Goal: Task Accomplishment & Management: Manage account settings

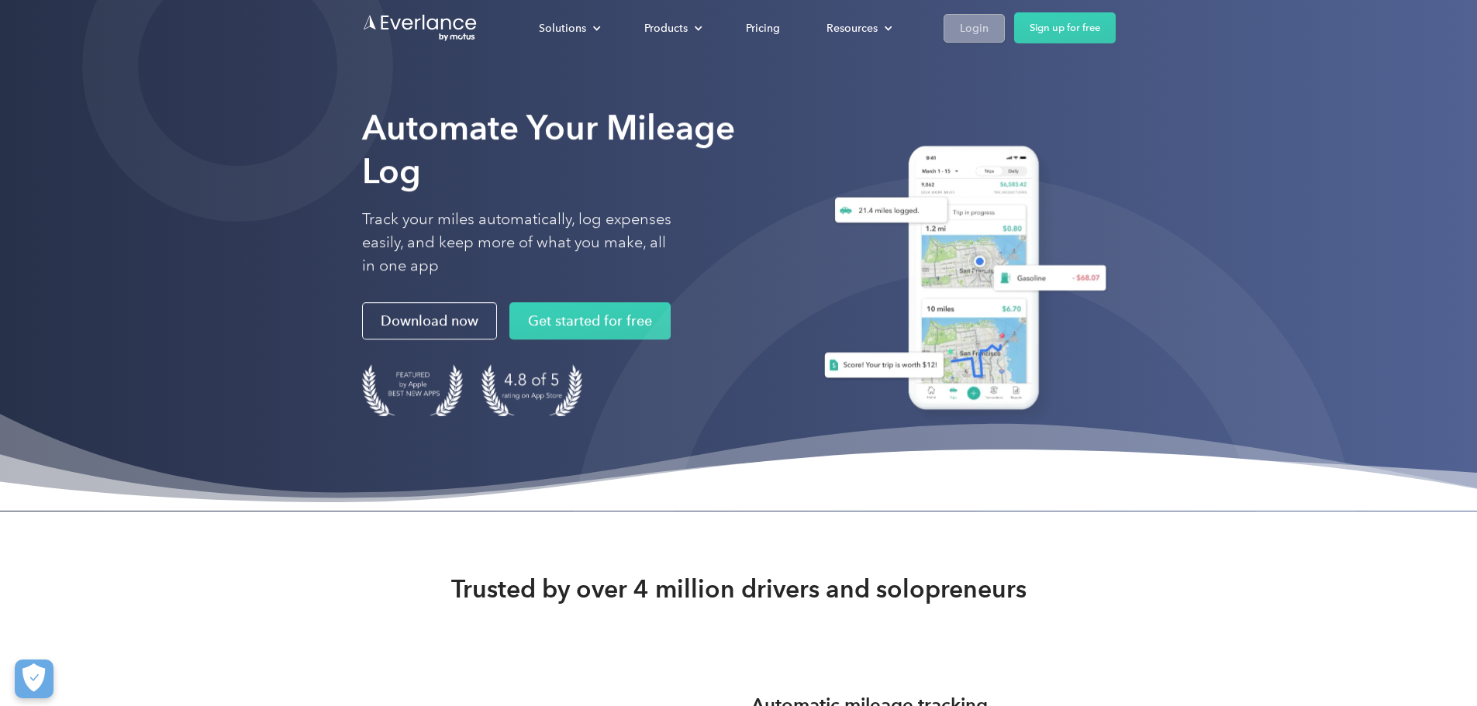
click at [988, 21] on div "Login" at bounding box center [974, 28] width 29 height 19
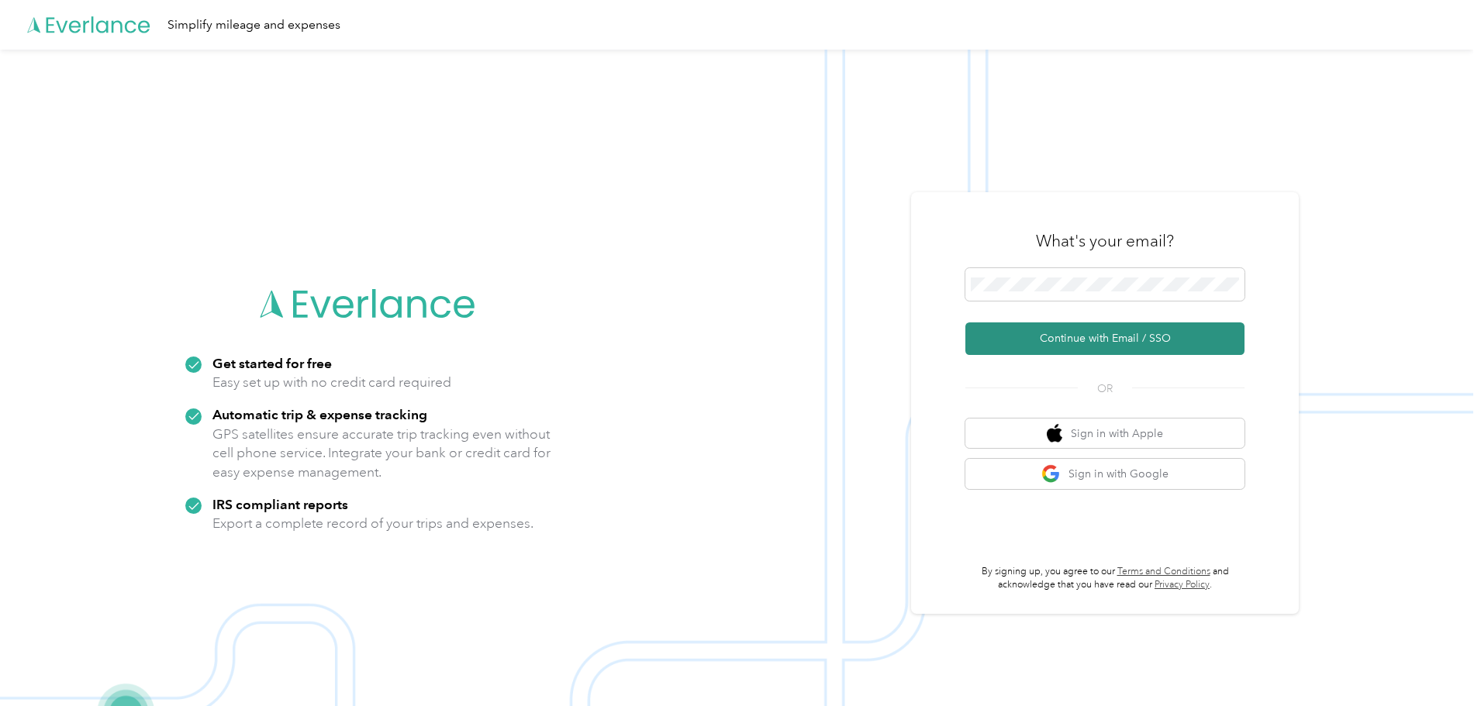
click at [1088, 329] on button "Continue with Email / SSO" at bounding box center [1104, 338] width 279 height 33
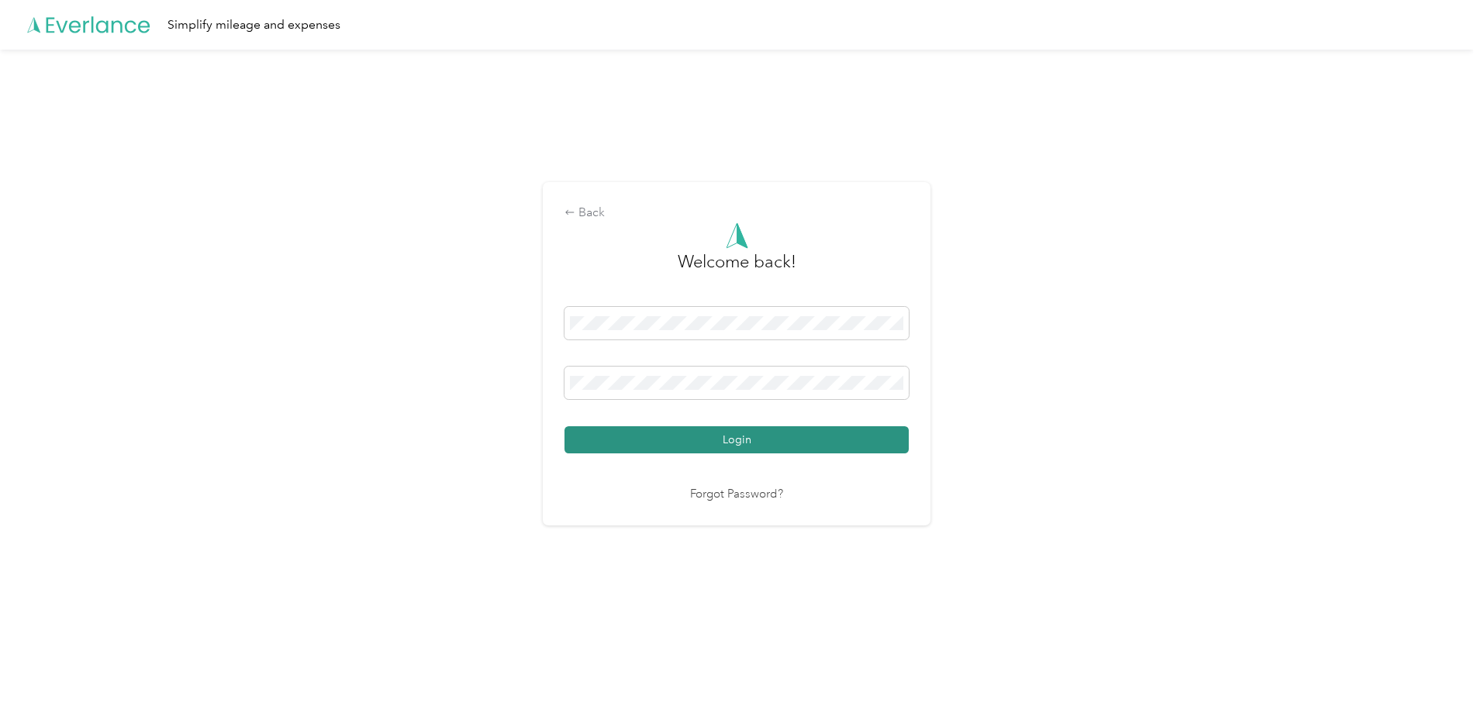
click at [719, 440] on button "Login" at bounding box center [736, 439] width 344 height 27
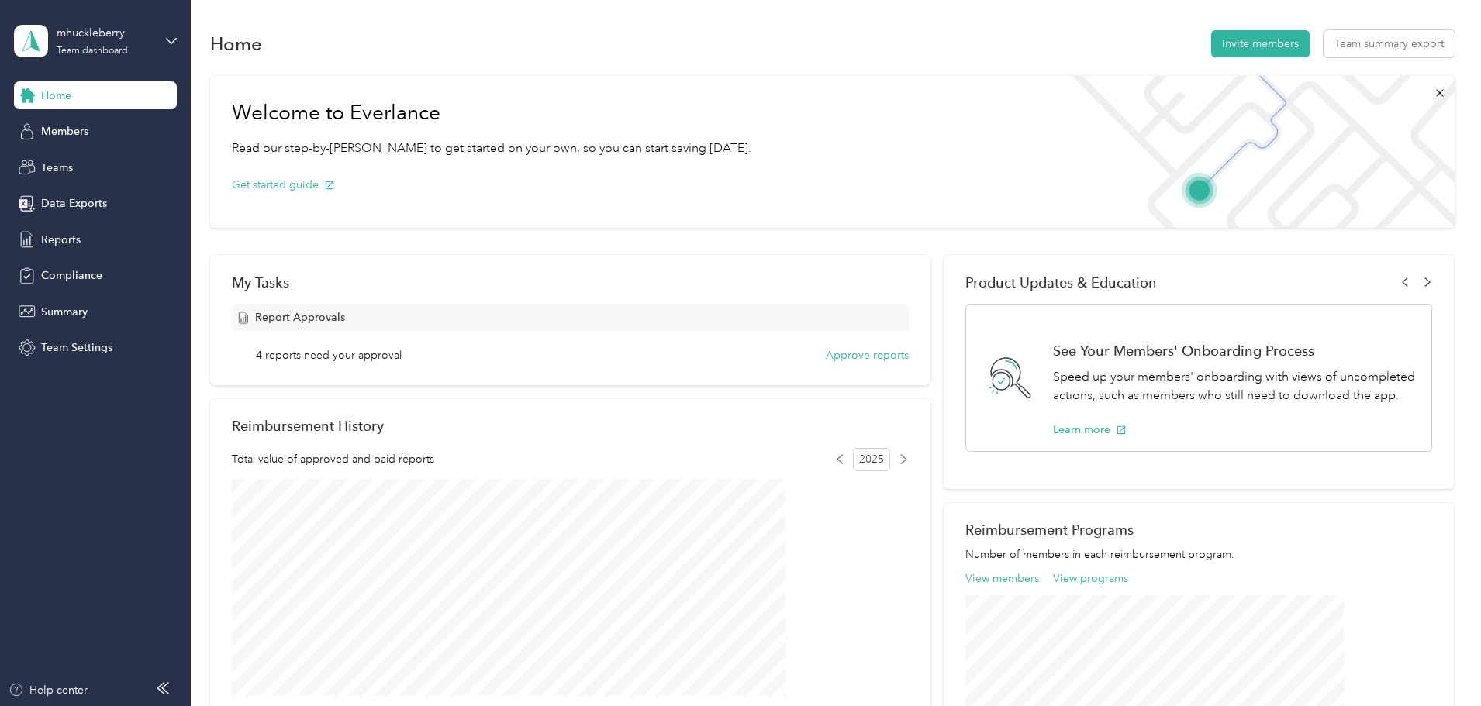
click at [157, 37] on div "mhuckleberry Team dashboard" at bounding box center [95, 41] width 163 height 54
click at [216, 44] on div "Home Invite members Team summary export" at bounding box center [832, 43] width 1244 height 33
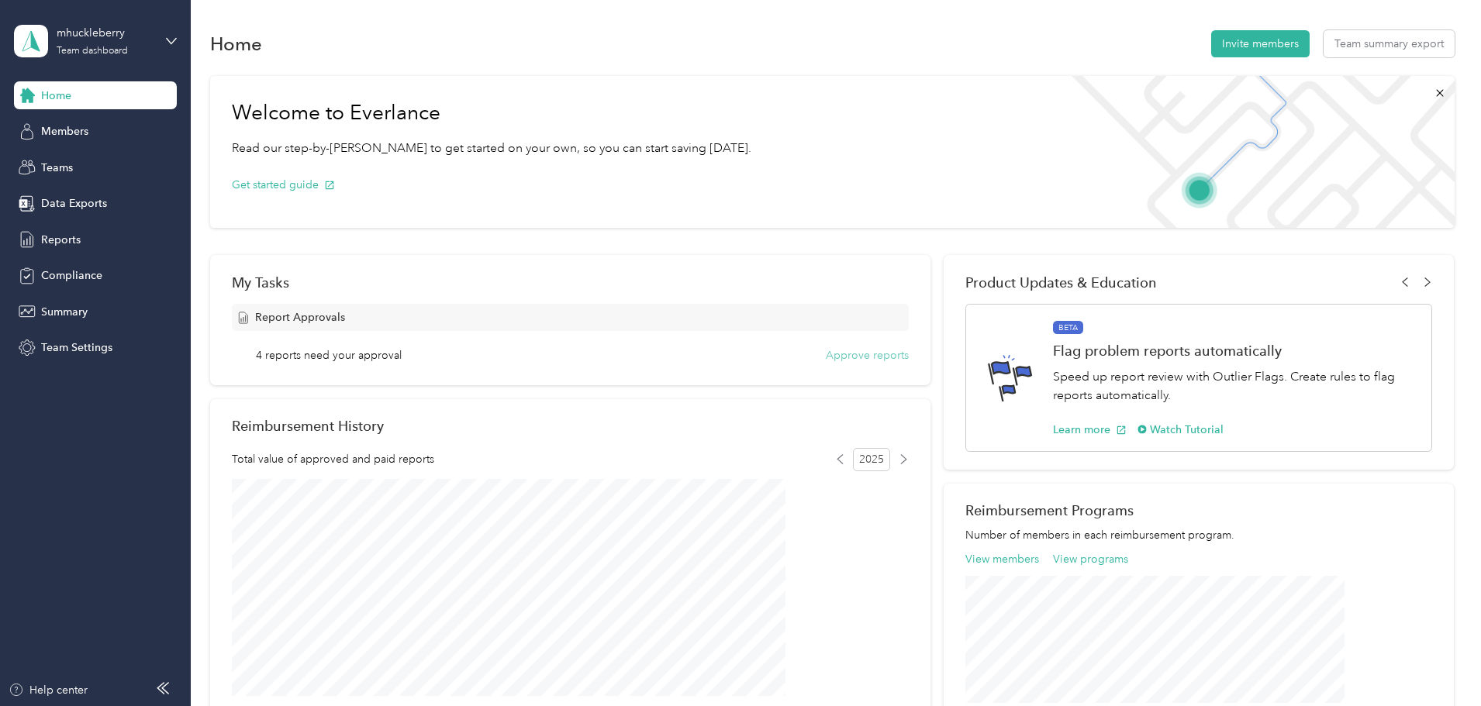
click at [870, 350] on button "Approve reports" at bounding box center [867, 355] width 83 height 16
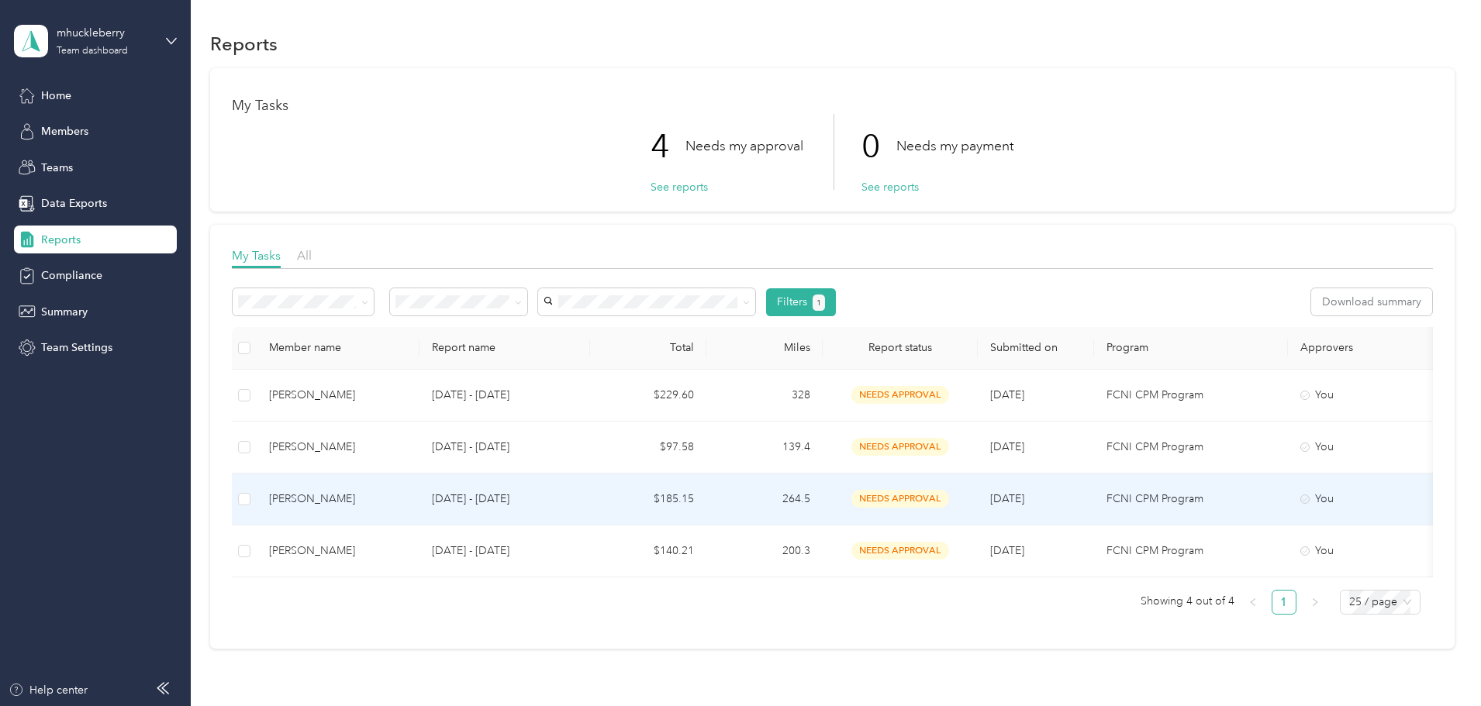
click at [577, 492] on p "[DATE] - [DATE]" at bounding box center [505, 499] width 146 height 17
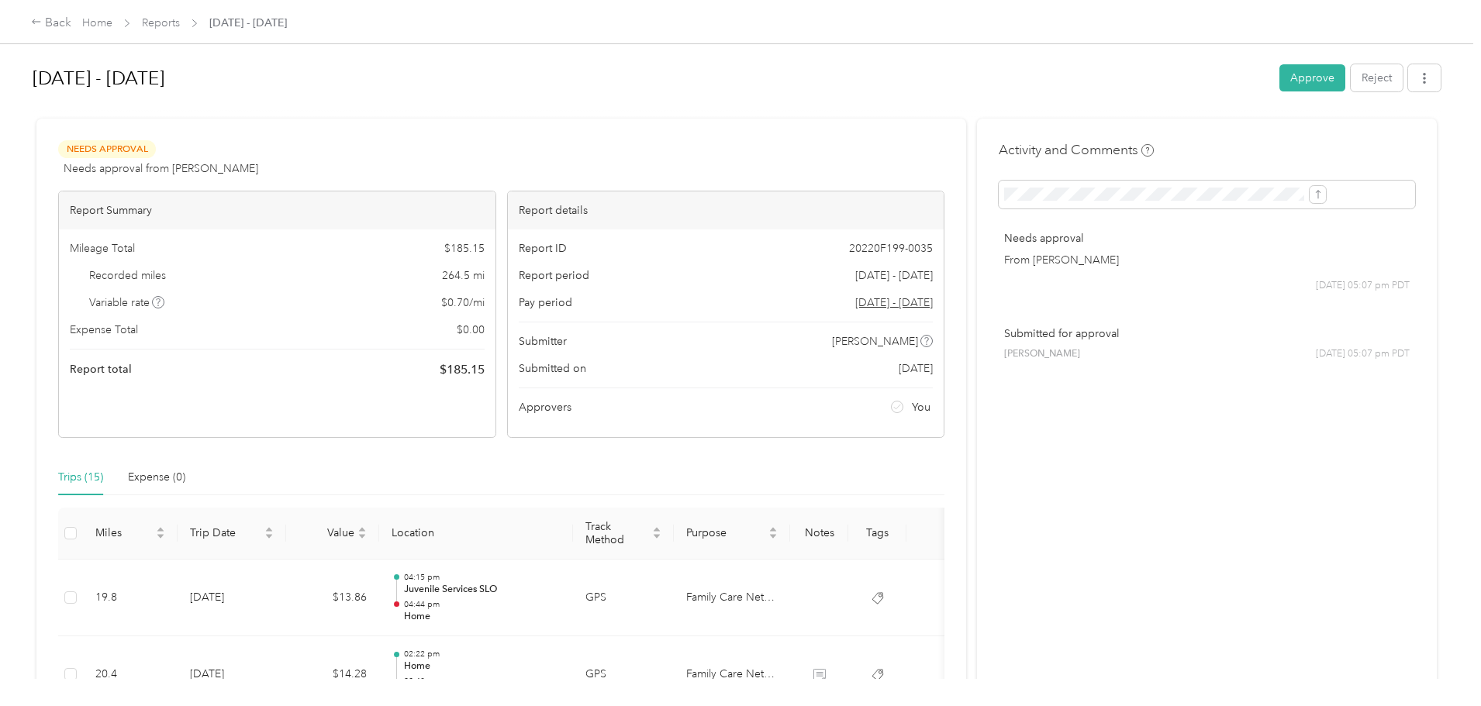
click at [116, 371] on div "Back Home Reports [DATE] - [DATE] [DATE] - [DATE] Approve Reject Needs Approval…" at bounding box center [736, 353] width 1473 height 706
click at [115, 343] on div "Back Home Reports [DATE] - [DATE] [DATE] - [DATE] Approve Reject Needs Approval…" at bounding box center [736, 353] width 1473 height 706
click at [125, 276] on div "[DATE] - [DATE] Approve Reject Needs Approval Needs approval from [PERSON_NAME]…" at bounding box center [736, 339] width 1473 height 679
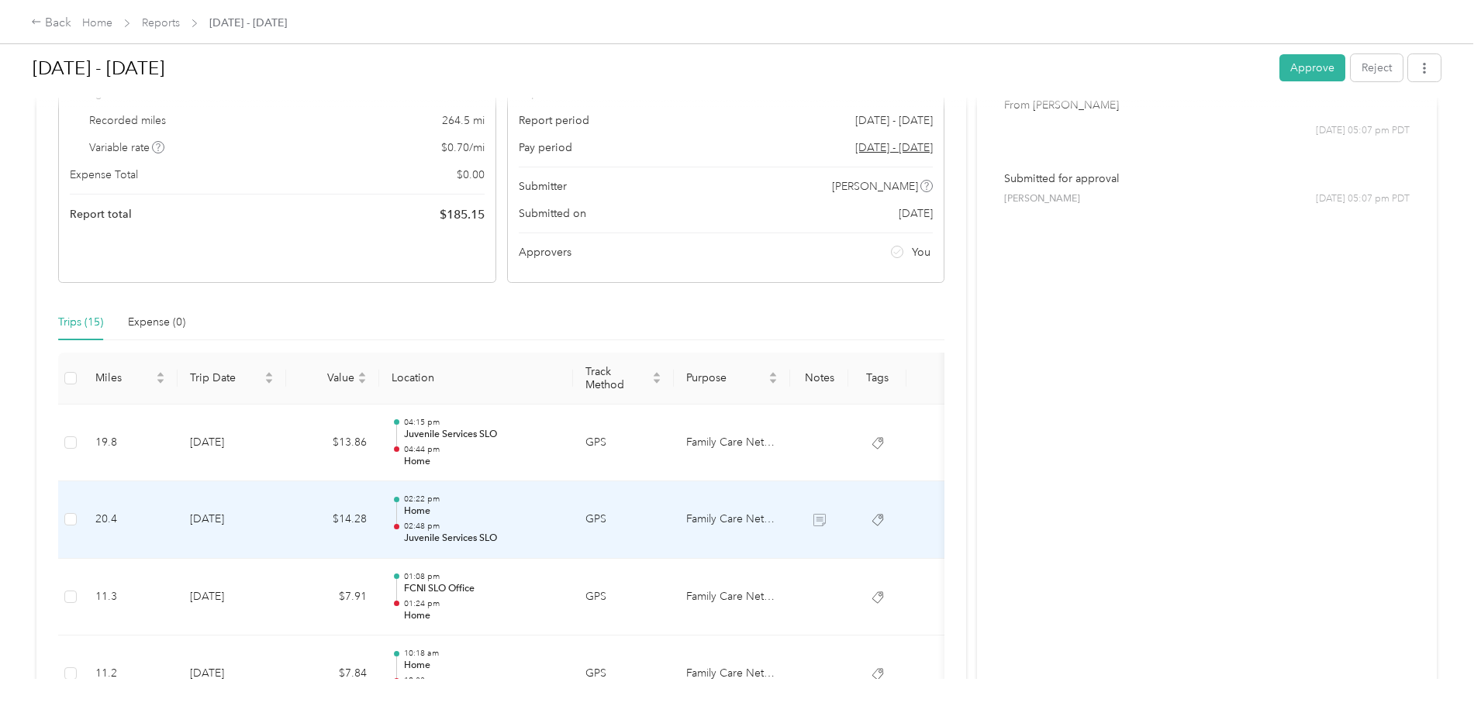
scroll to position [2, 0]
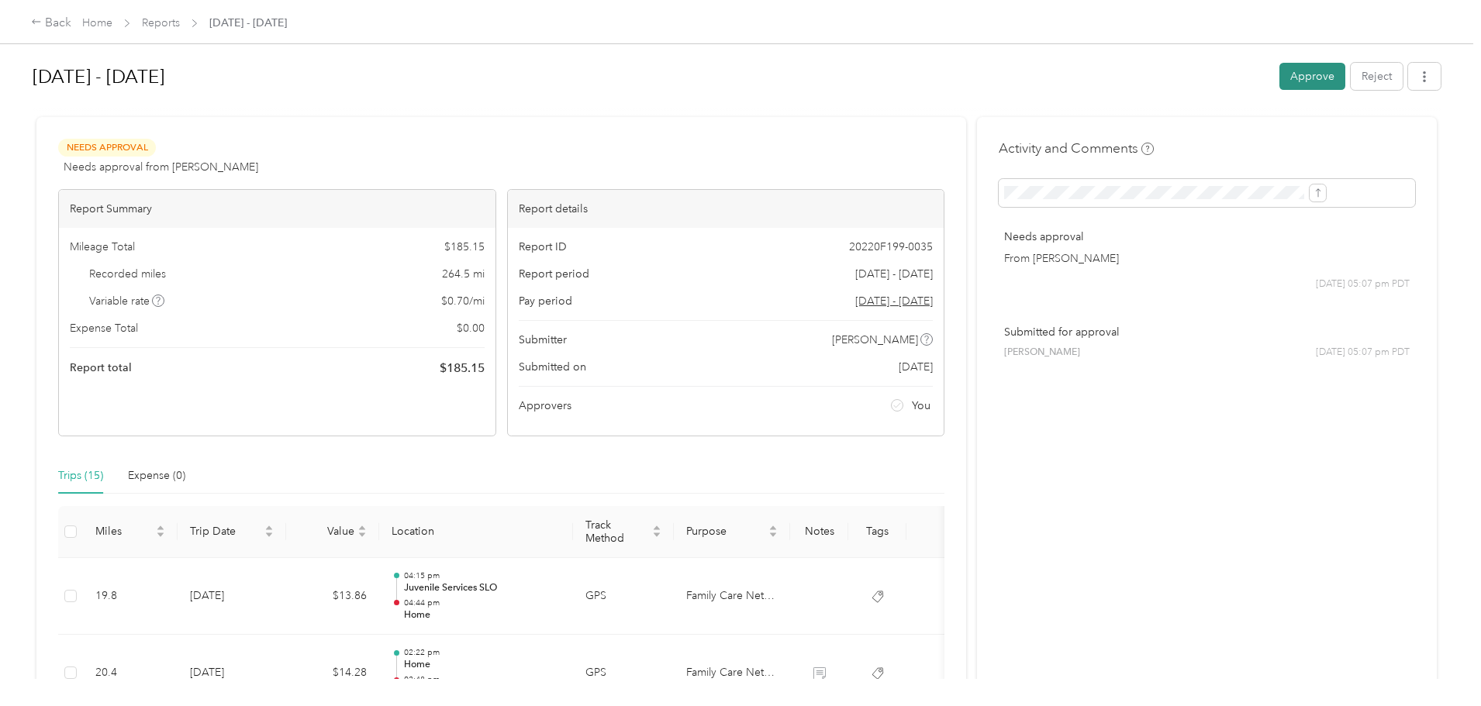
click at [1279, 71] on button "Approve" at bounding box center [1312, 76] width 66 height 27
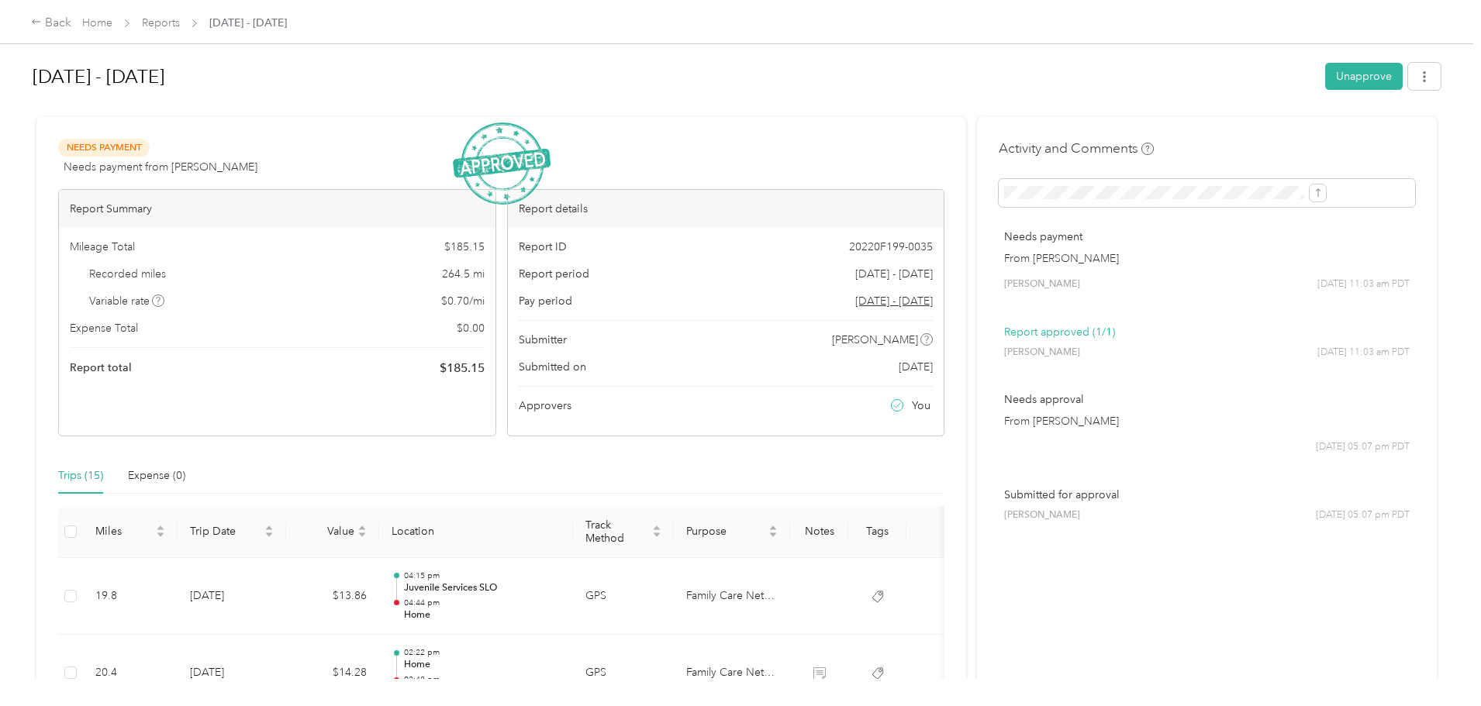
click at [278, 12] on div "Back Home Reports [DATE] - [DATE]" at bounding box center [740, 21] width 1481 height 43
click at [180, 22] on link "Reports" at bounding box center [161, 22] width 38 height 13
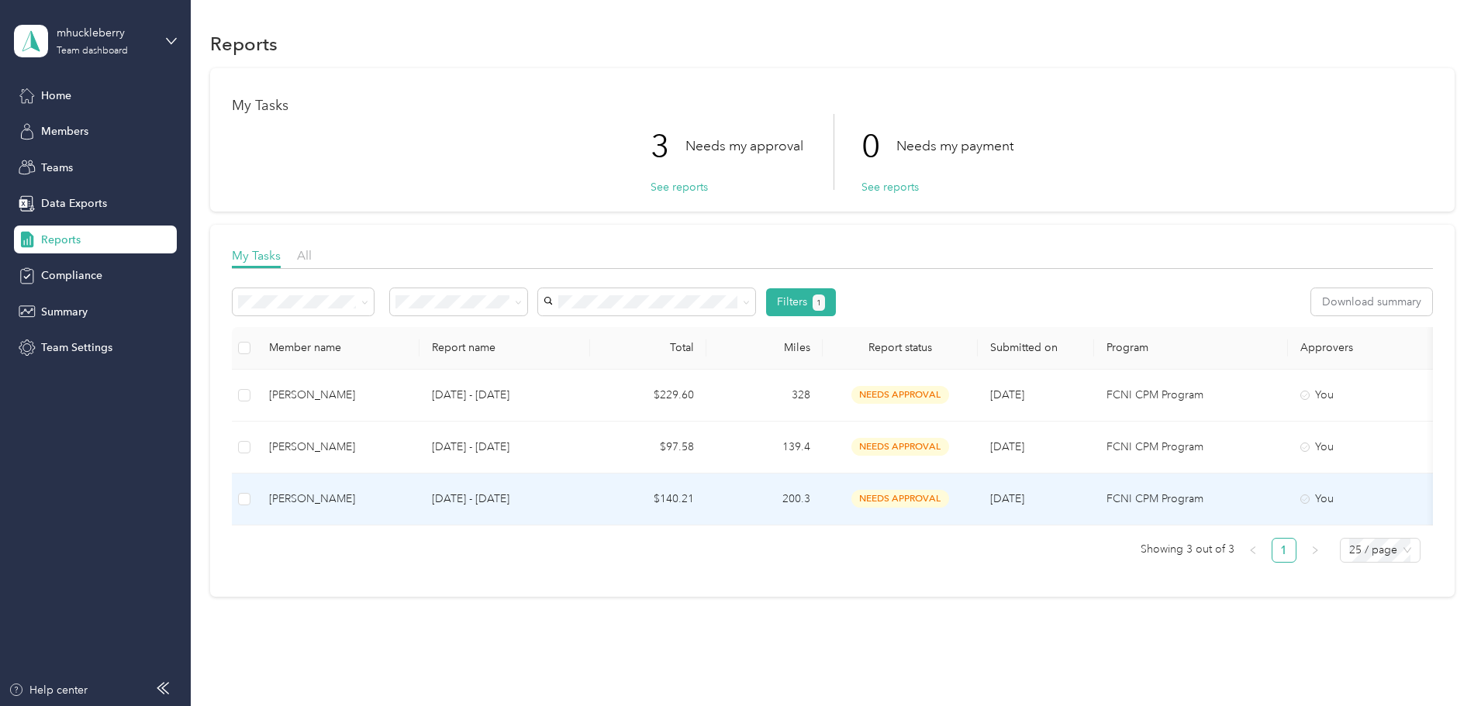
click at [407, 492] on div "[PERSON_NAME]" at bounding box center [338, 499] width 138 height 17
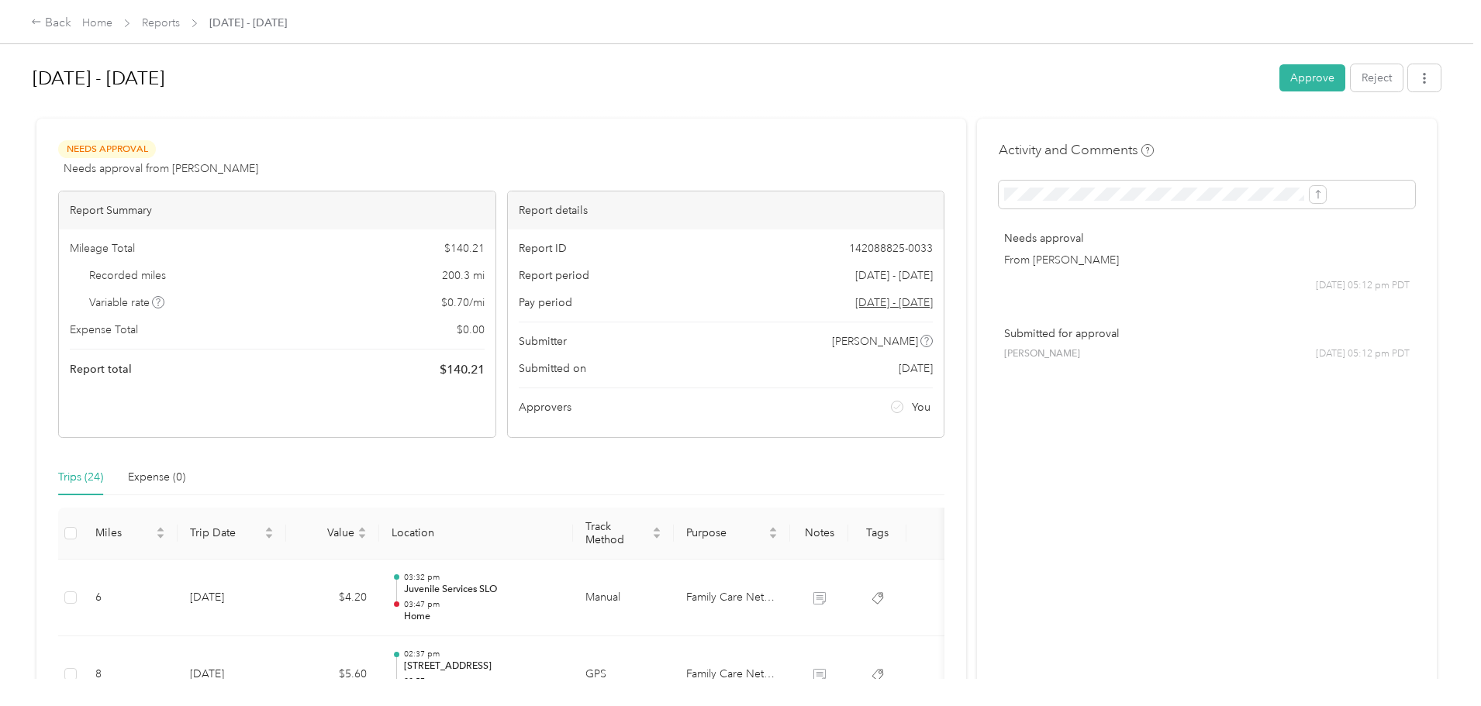
click at [428, 391] on div "Report Summary Mileage Total $ 140.21 Recorded miles 200.3 mi Variable rate $ 0…" at bounding box center [277, 314] width 438 height 247
click at [1279, 84] on button "Approve" at bounding box center [1312, 77] width 66 height 27
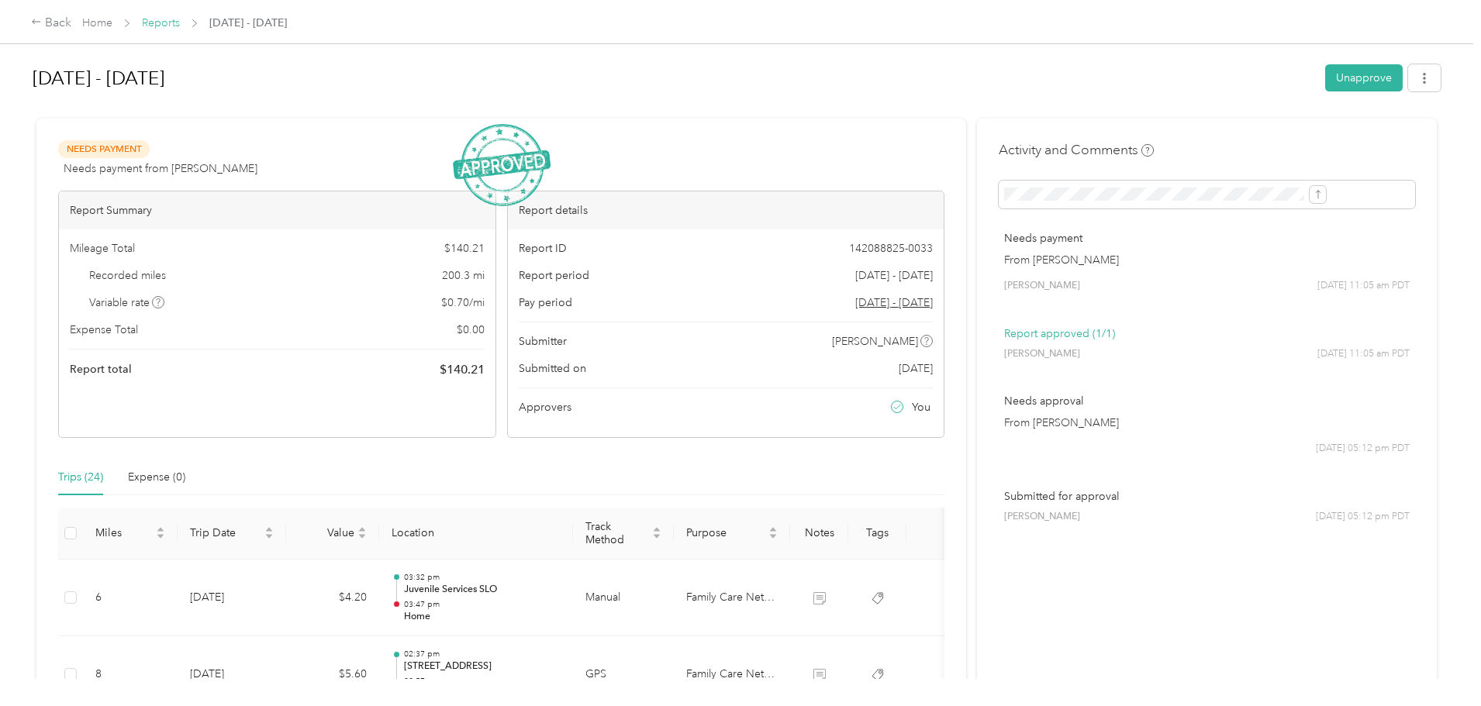
click at [180, 26] on link "Reports" at bounding box center [161, 22] width 38 height 13
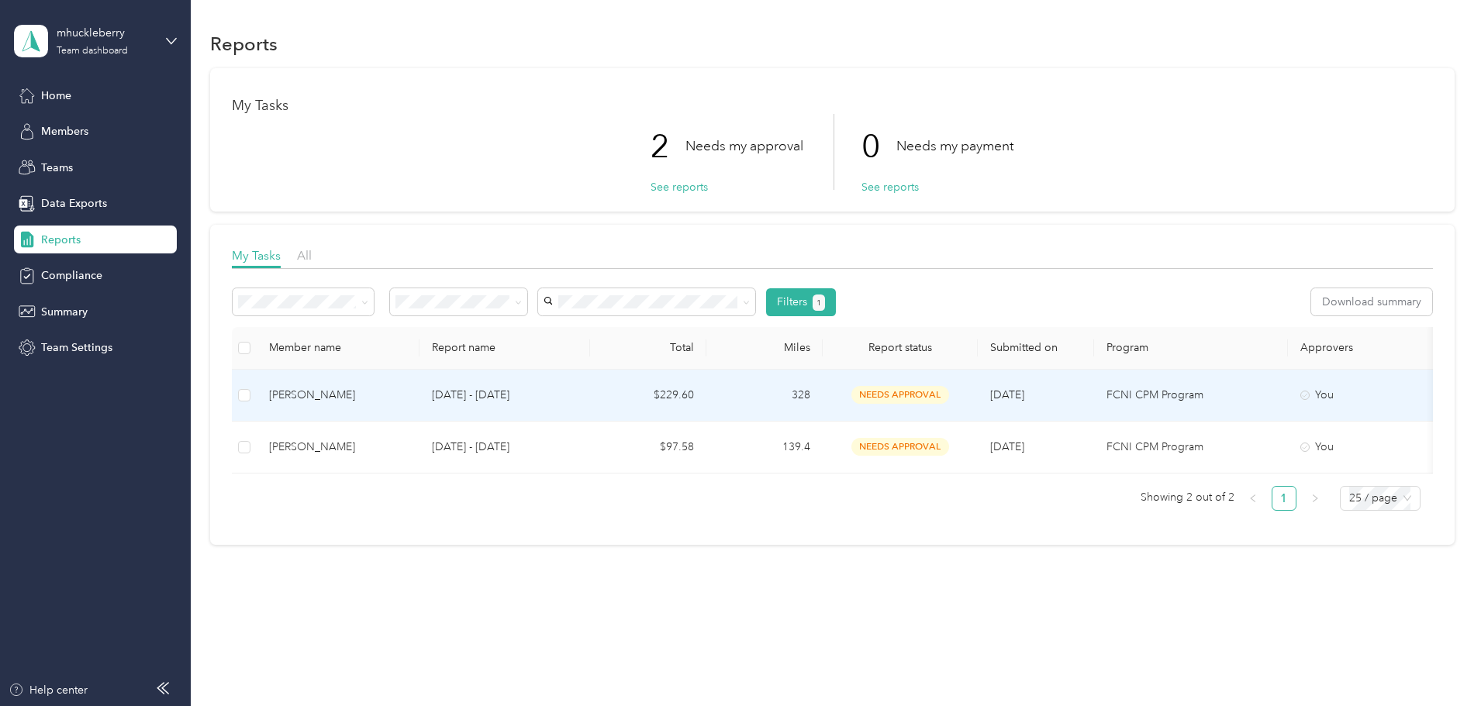
click at [407, 391] on div "Rito Niz" at bounding box center [338, 395] width 138 height 17
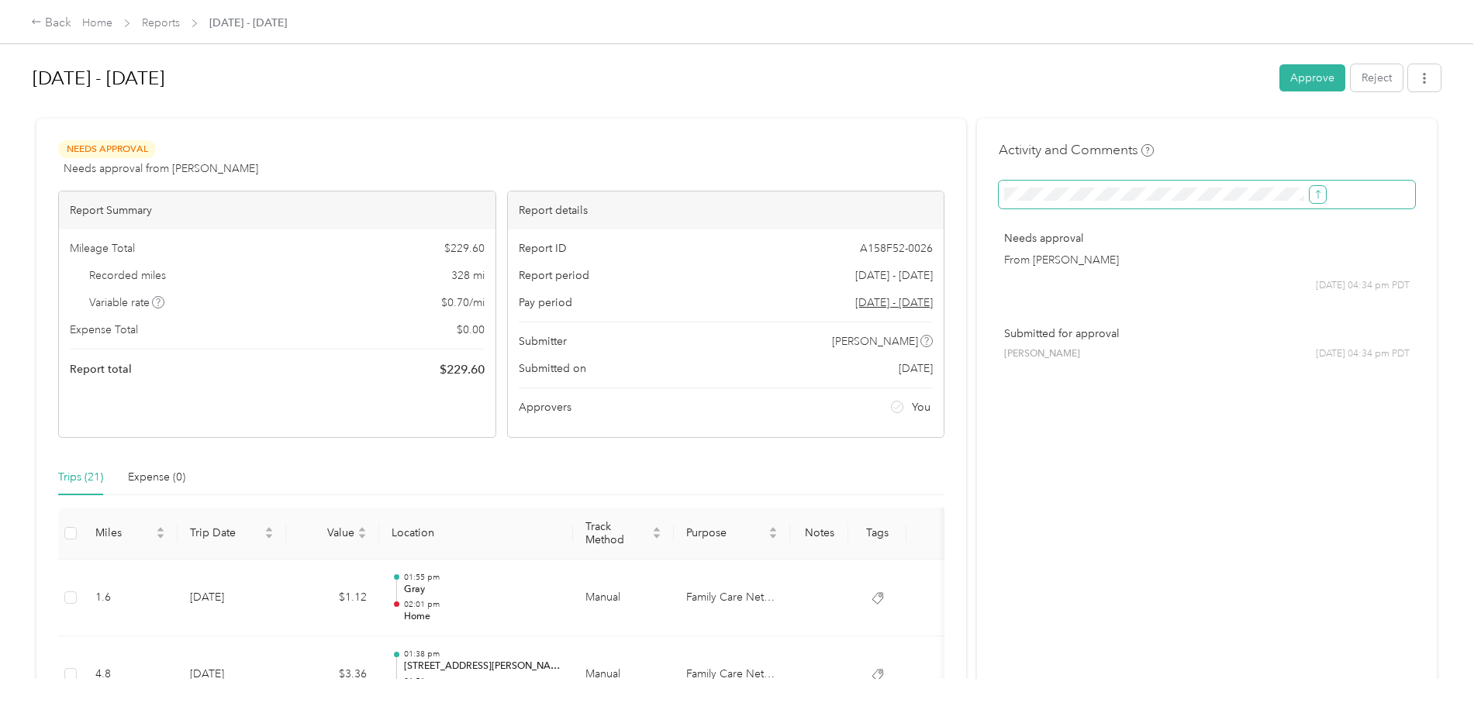
click at [1309, 187] on button "submit" at bounding box center [1317, 194] width 16 height 17
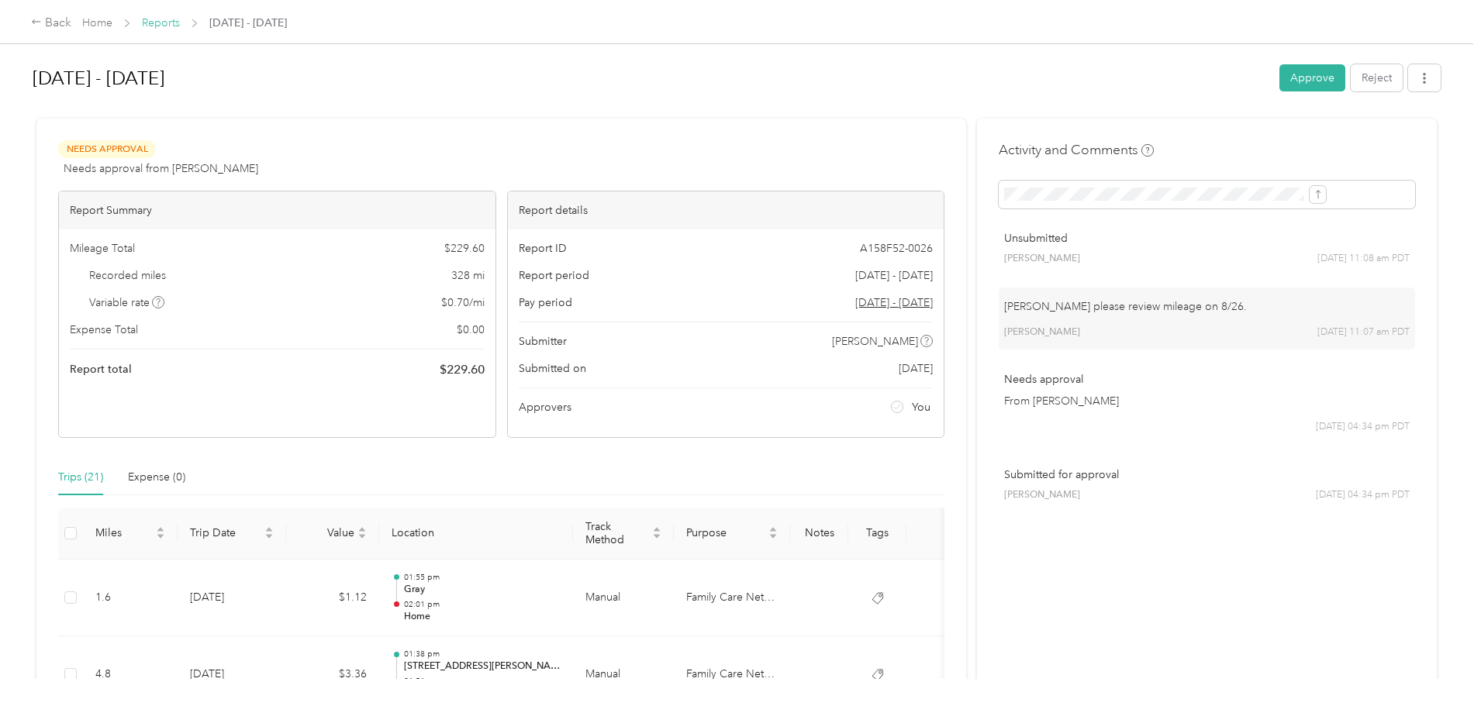
click at [180, 27] on link "Reports" at bounding box center [161, 22] width 38 height 13
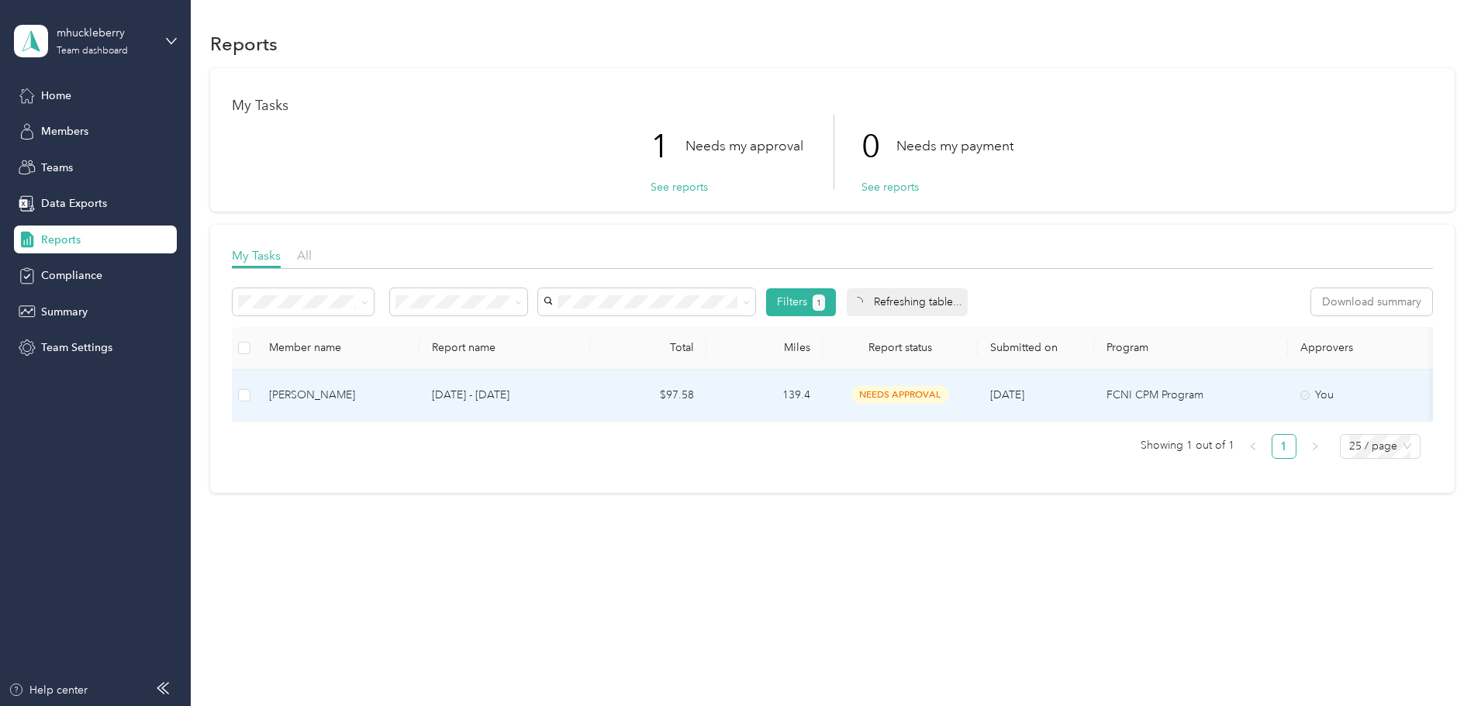
click at [419, 380] on td "Mariel Bernal" at bounding box center [338, 396] width 163 height 52
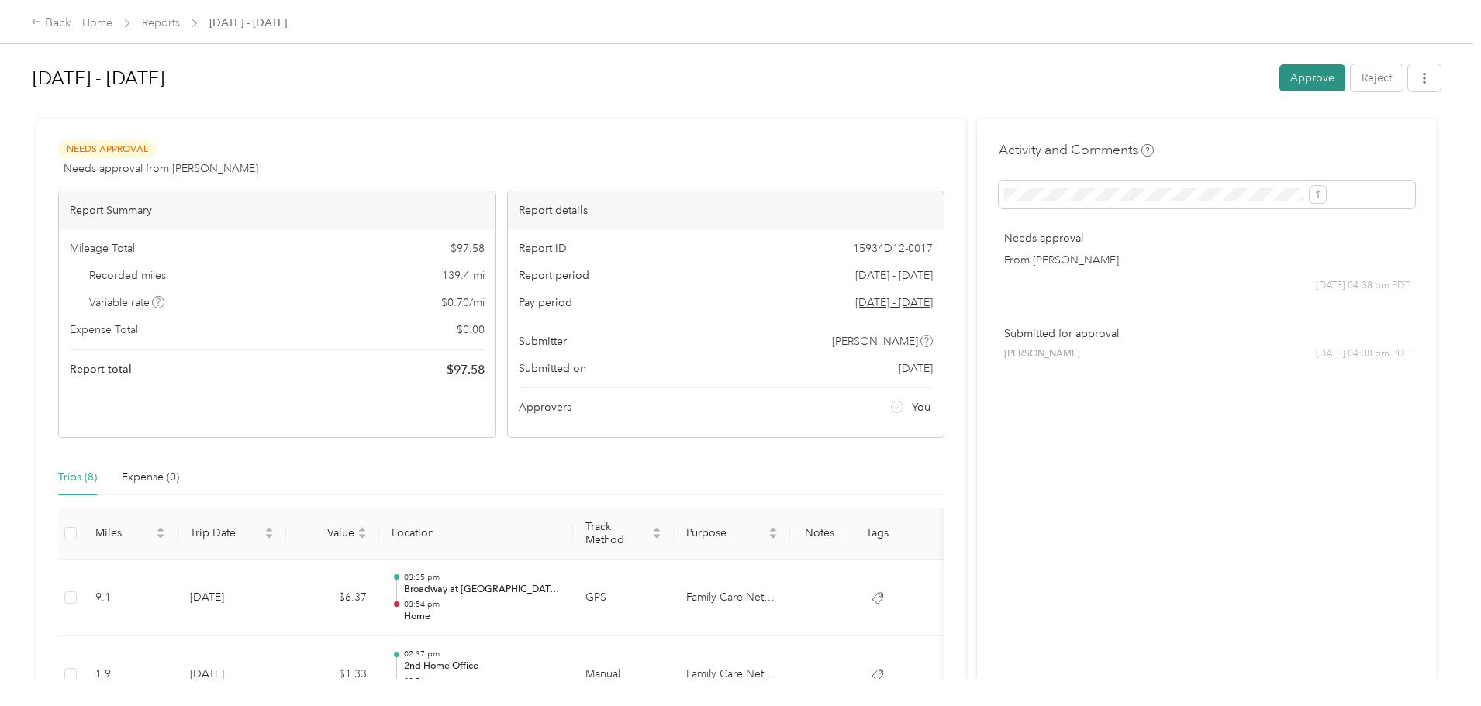
click at [1279, 75] on button "Approve" at bounding box center [1312, 77] width 66 height 27
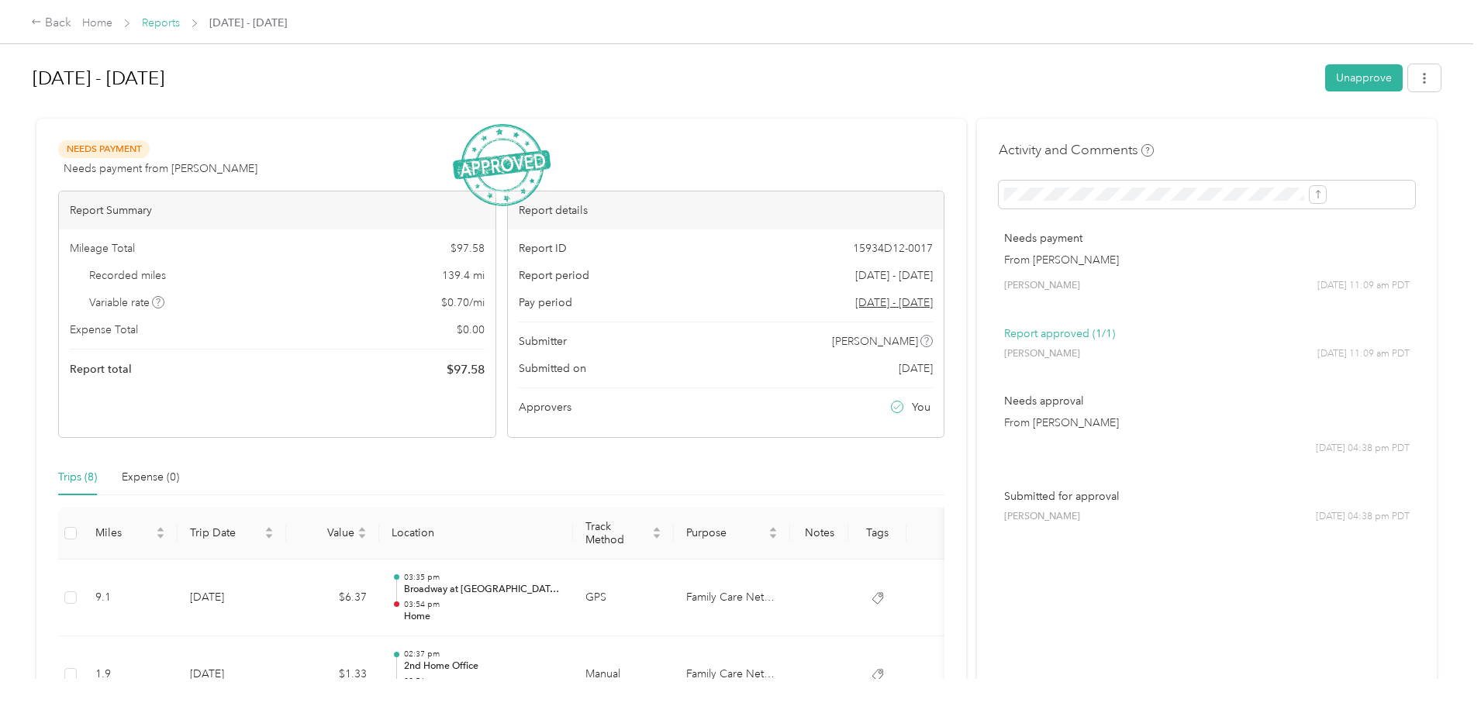
click at [180, 26] on link "Reports" at bounding box center [161, 22] width 38 height 13
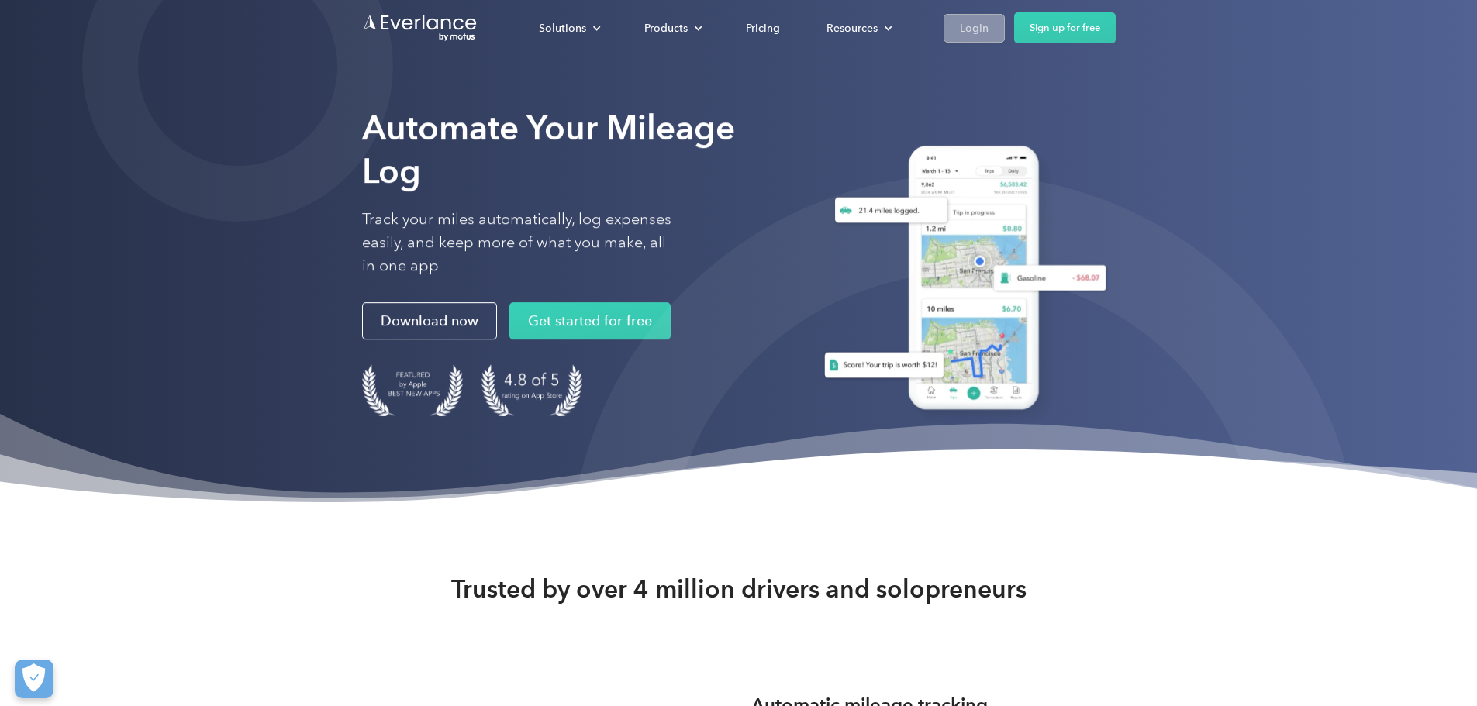
click at [988, 18] on div "Login" at bounding box center [974, 27] width 29 height 19
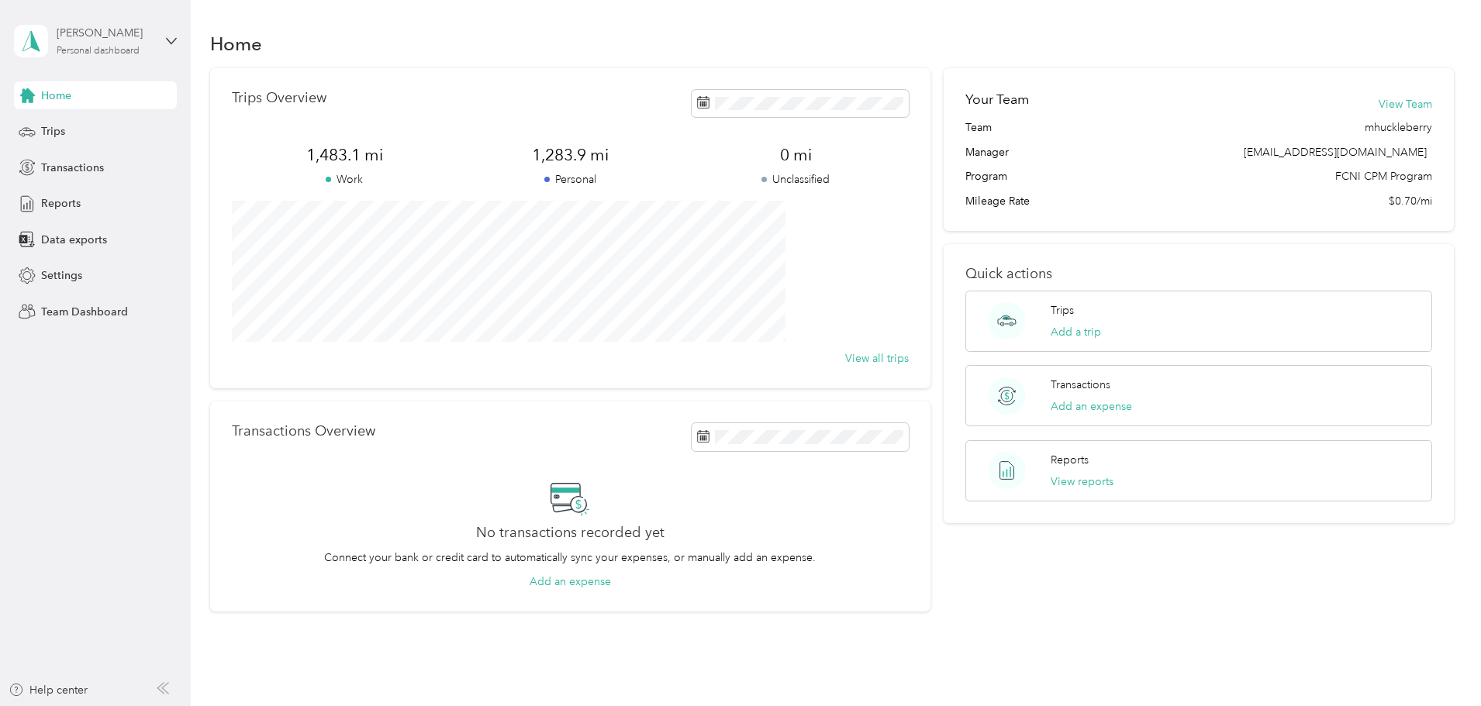
click at [110, 53] on div "Personal dashboard" at bounding box center [98, 51] width 83 height 9
click at [105, 129] on div "Team dashboard" at bounding box center [69, 125] width 83 height 16
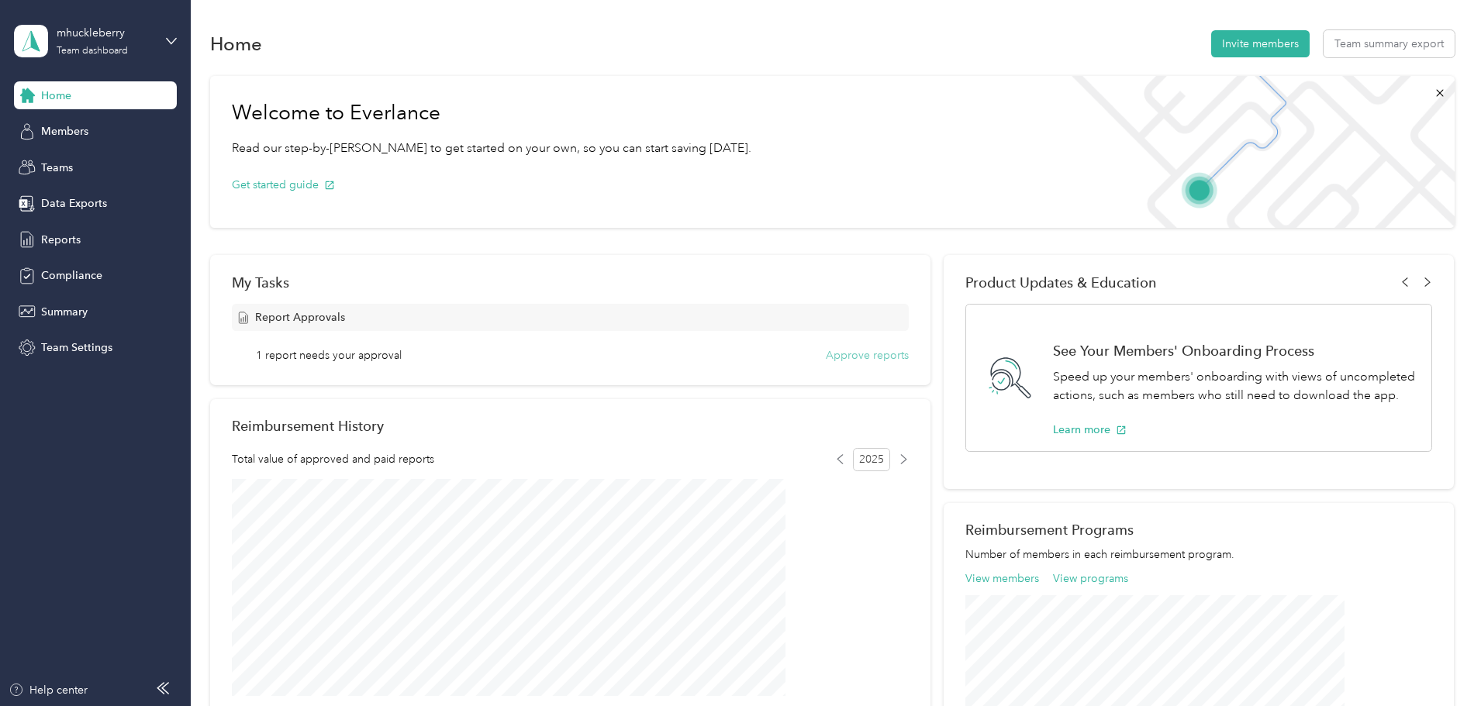
click at [830, 357] on button "Approve reports" at bounding box center [867, 355] width 83 height 16
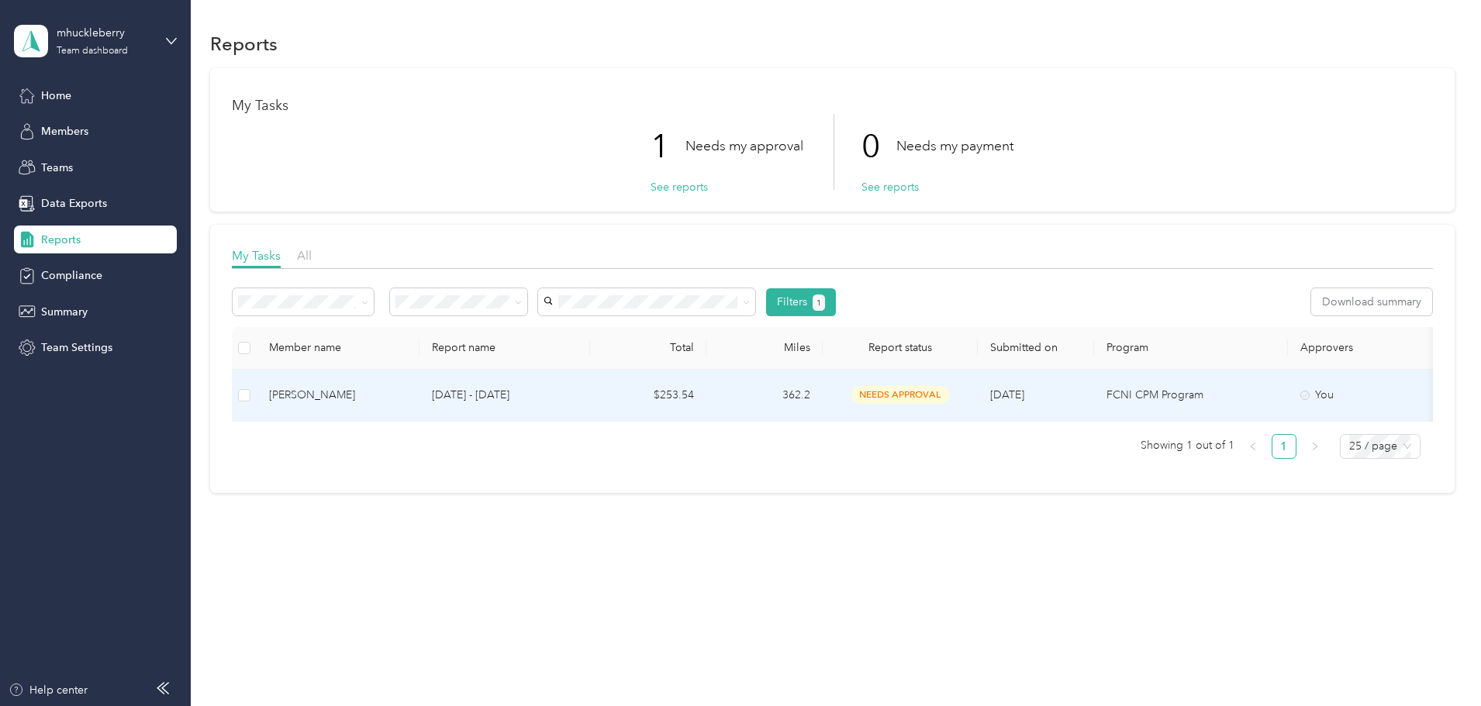
click at [419, 393] on td "[PERSON_NAME]" at bounding box center [338, 396] width 163 height 52
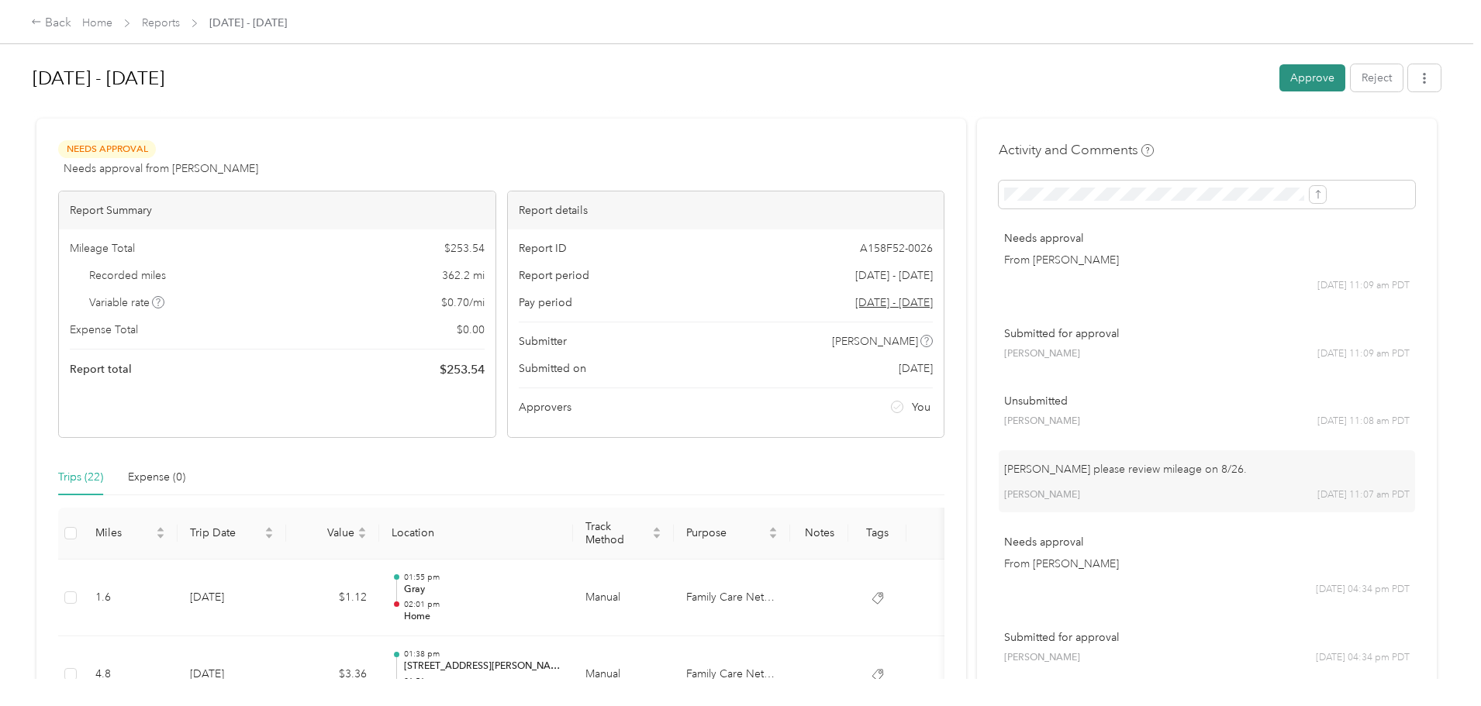
click at [1279, 81] on button "Approve" at bounding box center [1312, 77] width 66 height 27
